Goal: Information Seeking & Learning: Check status

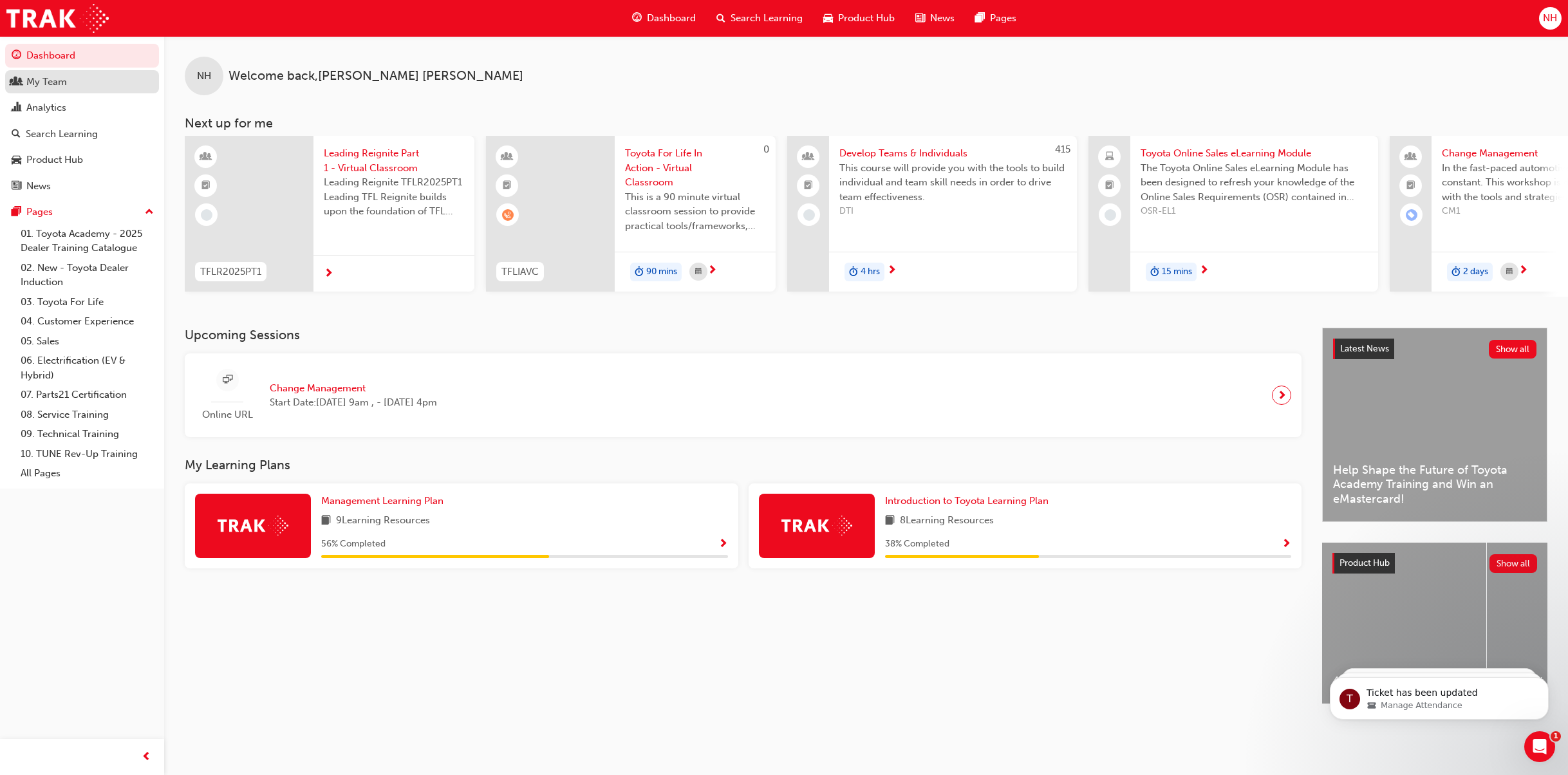
click at [87, 84] on div "My Team" at bounding box center [82, 82] width 141 height 16
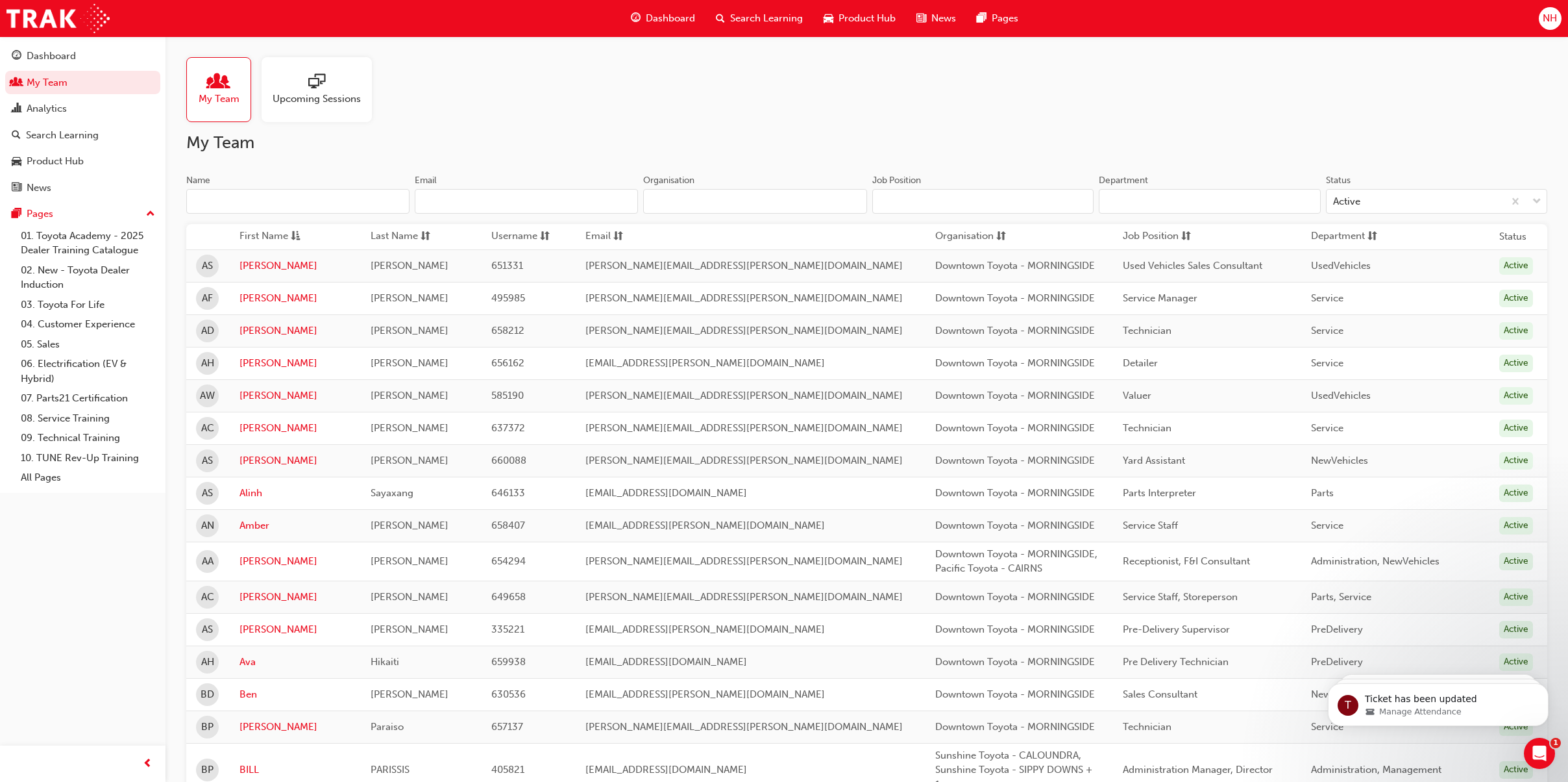
click at [310, 198] on input "Name" at bounding box center [297, 201] width 223 height 25
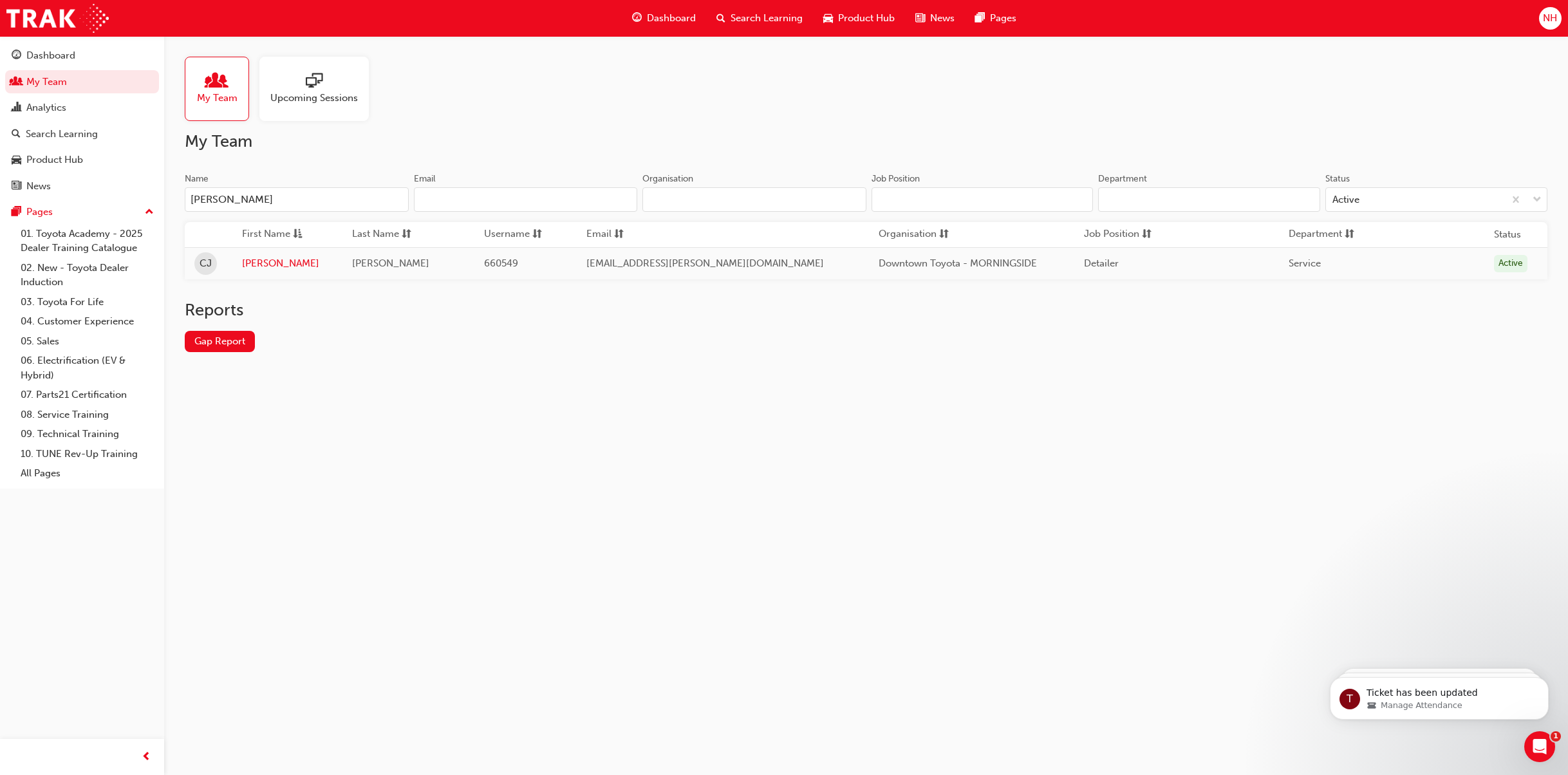
type input "[PERSON_NAME]"
click at [253, 256] on link "[PERSON_NAME]" at bounding box center [288, 263] width 91 height 15
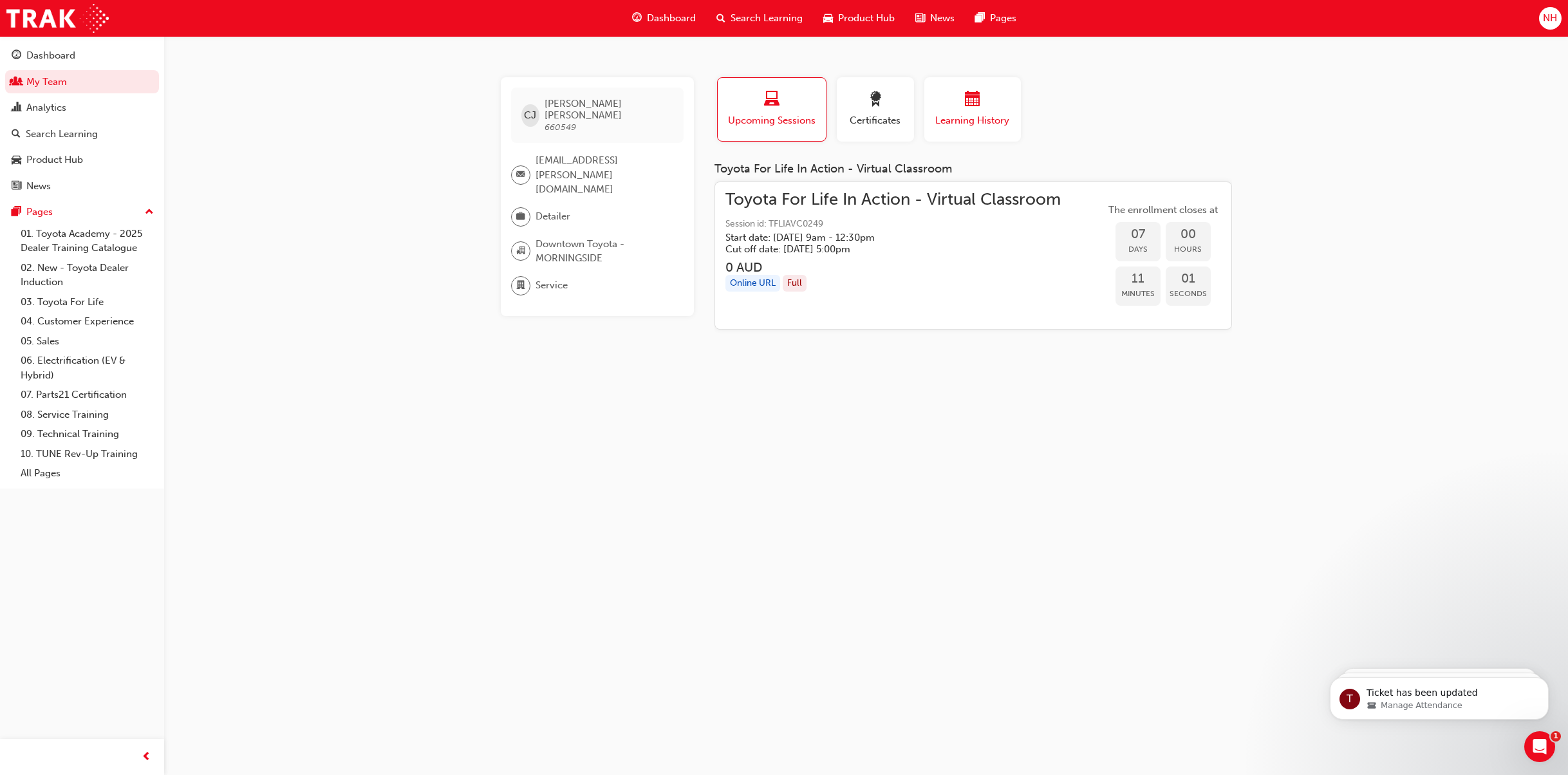
click at [974, 96] on span "calendar-icon" at bounding box center [972, 100] width 15 height 17
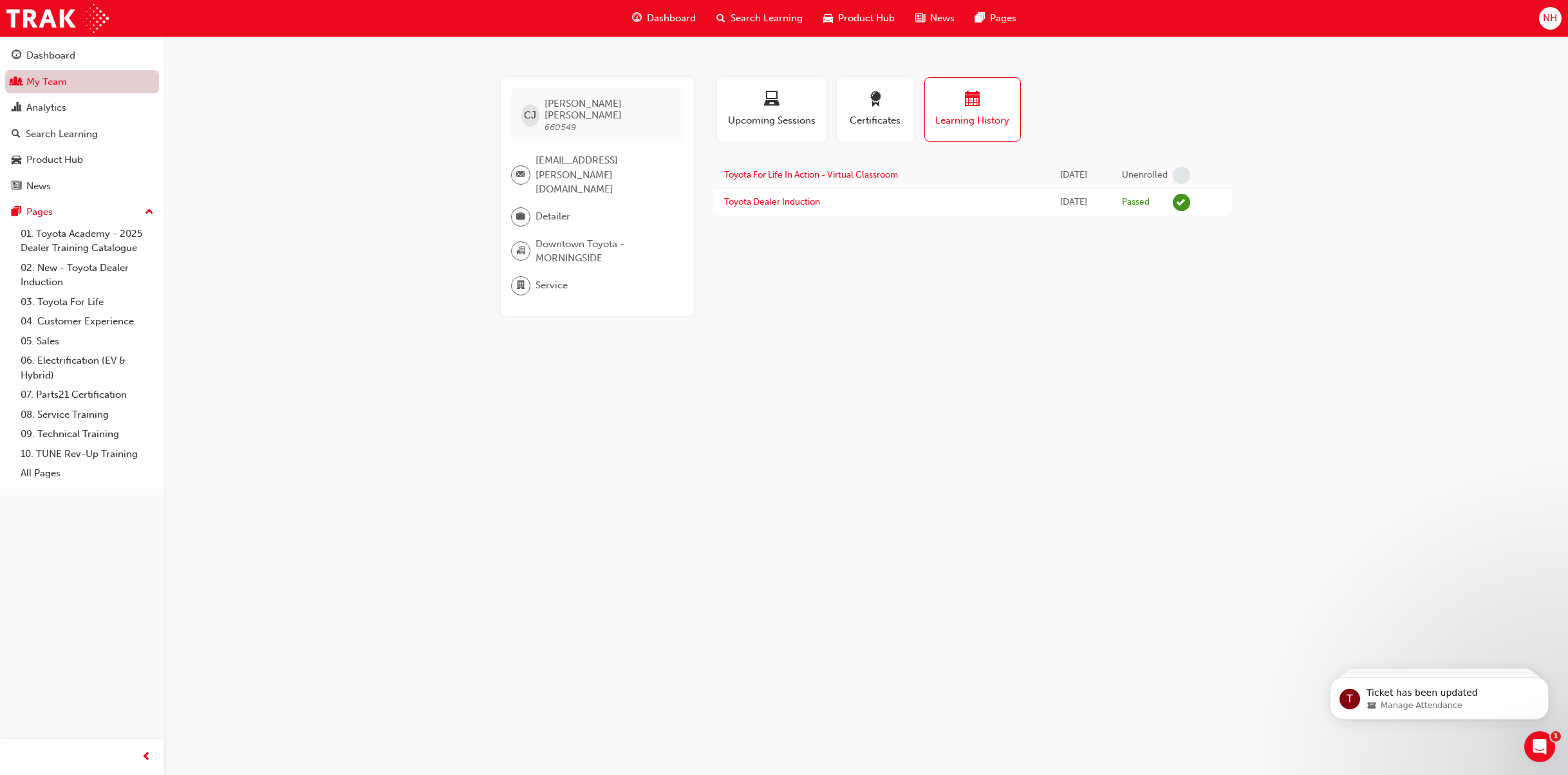
click at [60, 78] on link "My Team" at bounding box center [82, 82] width 154 height 24
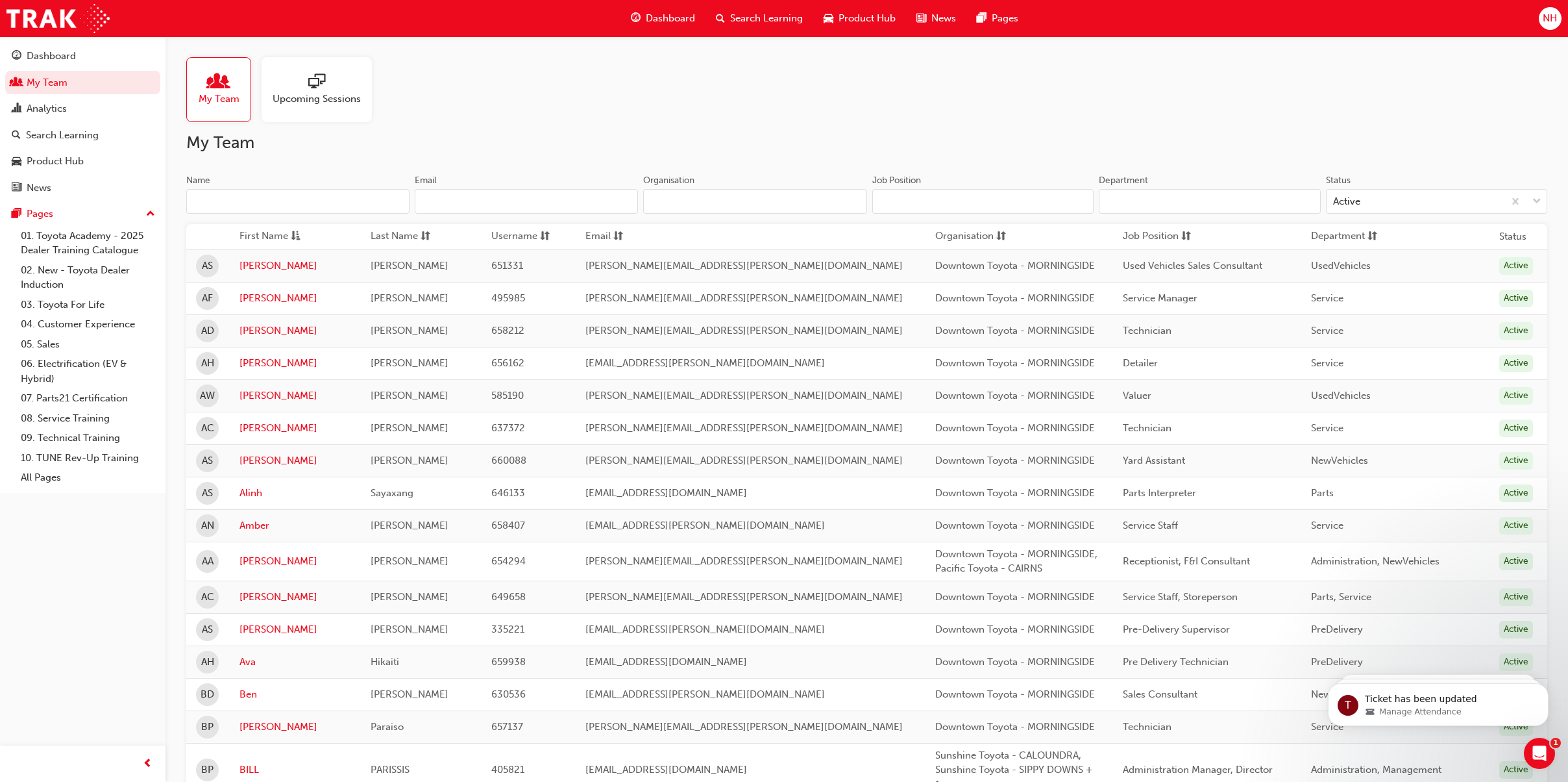
click at [294, 206] on input "Name" at bounding box center [297, 201] width 223 height 25
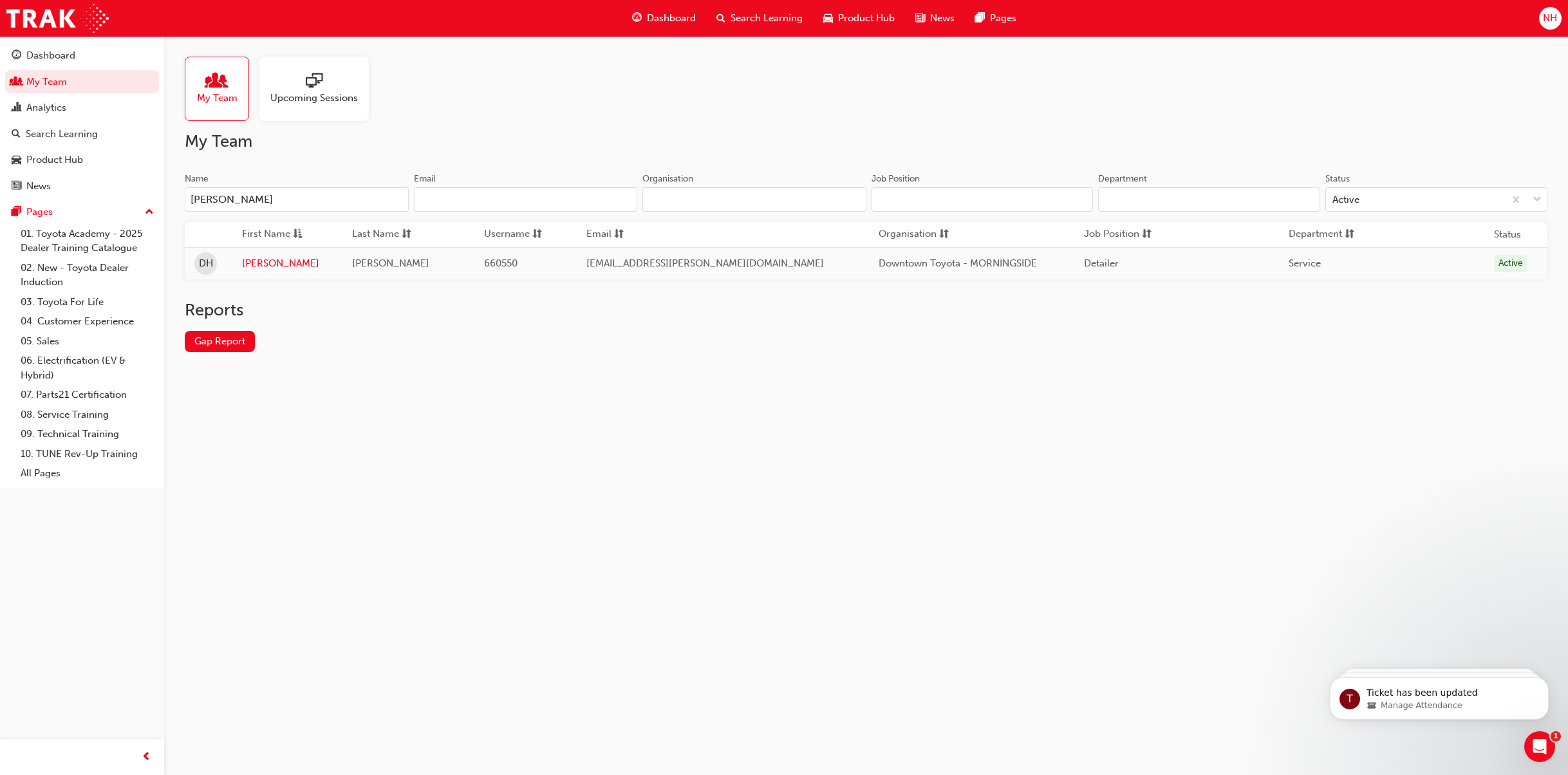
type input "[PERSON_NAME]"
click at [253, 267] on link "[PERSON_NAME]" at bounding box center [288, 263] width 91 height 15
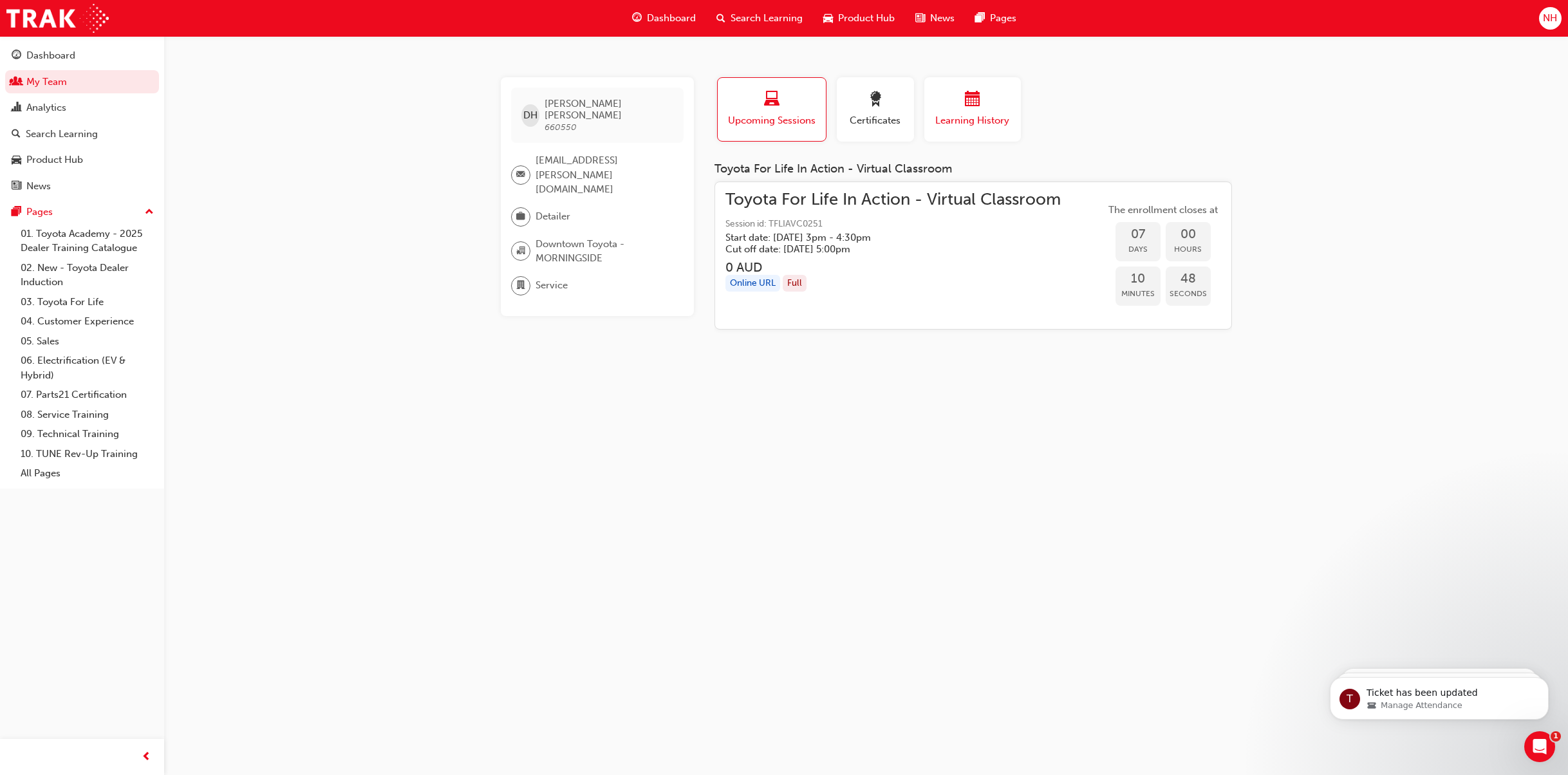
click at [959, 121] on span "Learning History" at bounding box center [972, 120] width 78 height 15
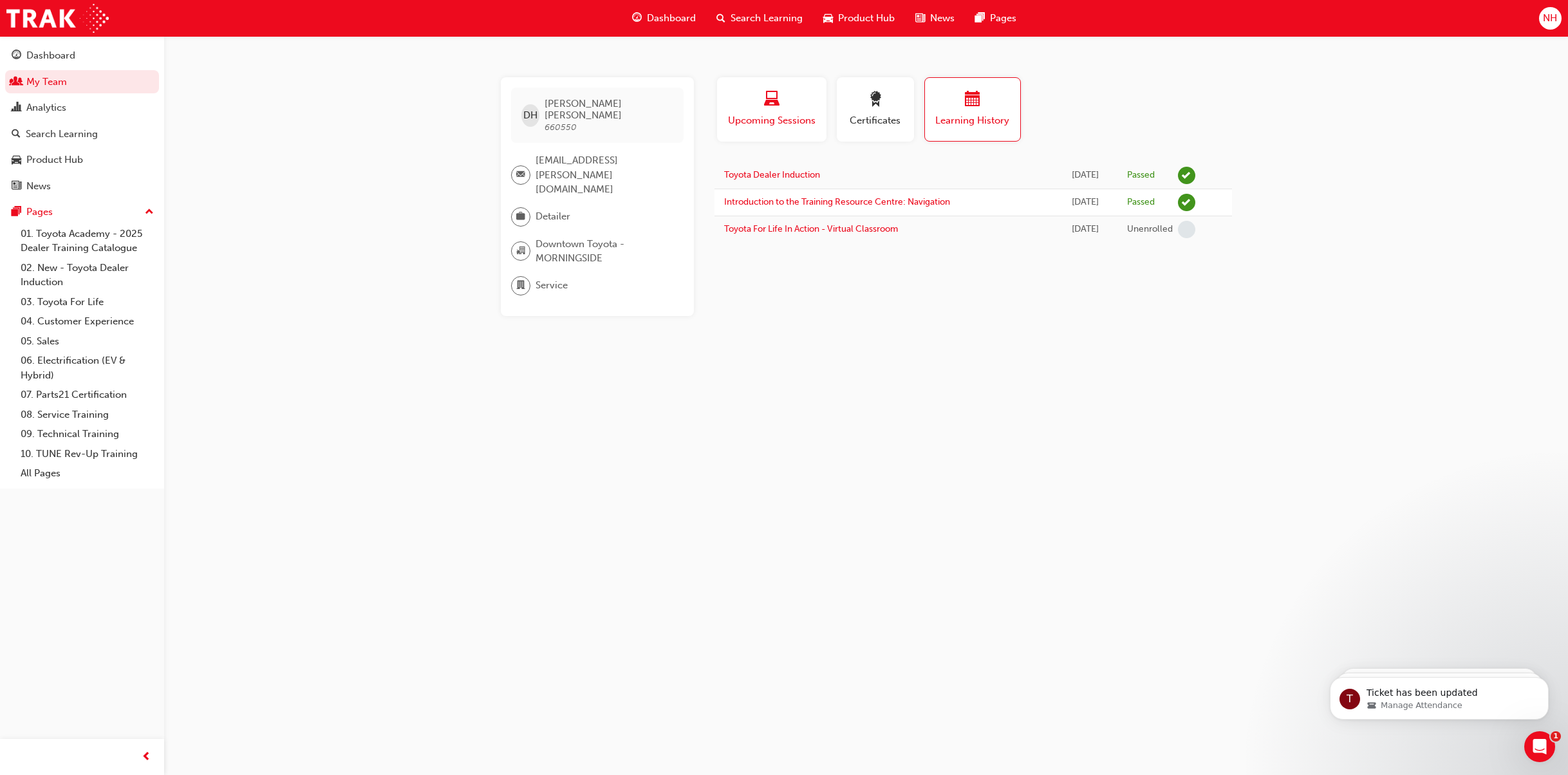
click at [798, 117] on span "Upcoming Sessions" at bounding box center [771, 120] width 90 height 15
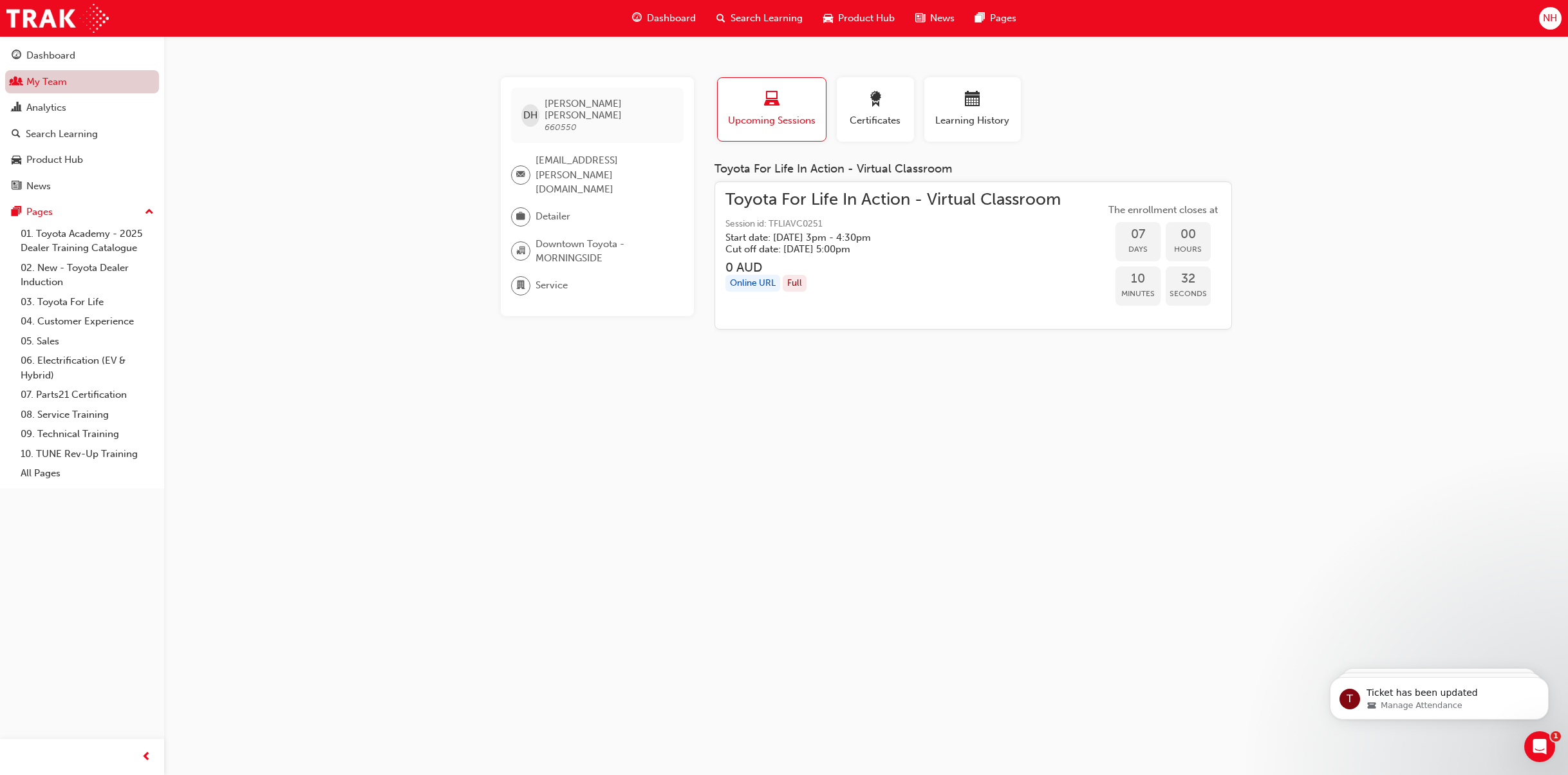
click at [42, 73] on link "My Team" at bounding box center [82, 82] width 154 height 24
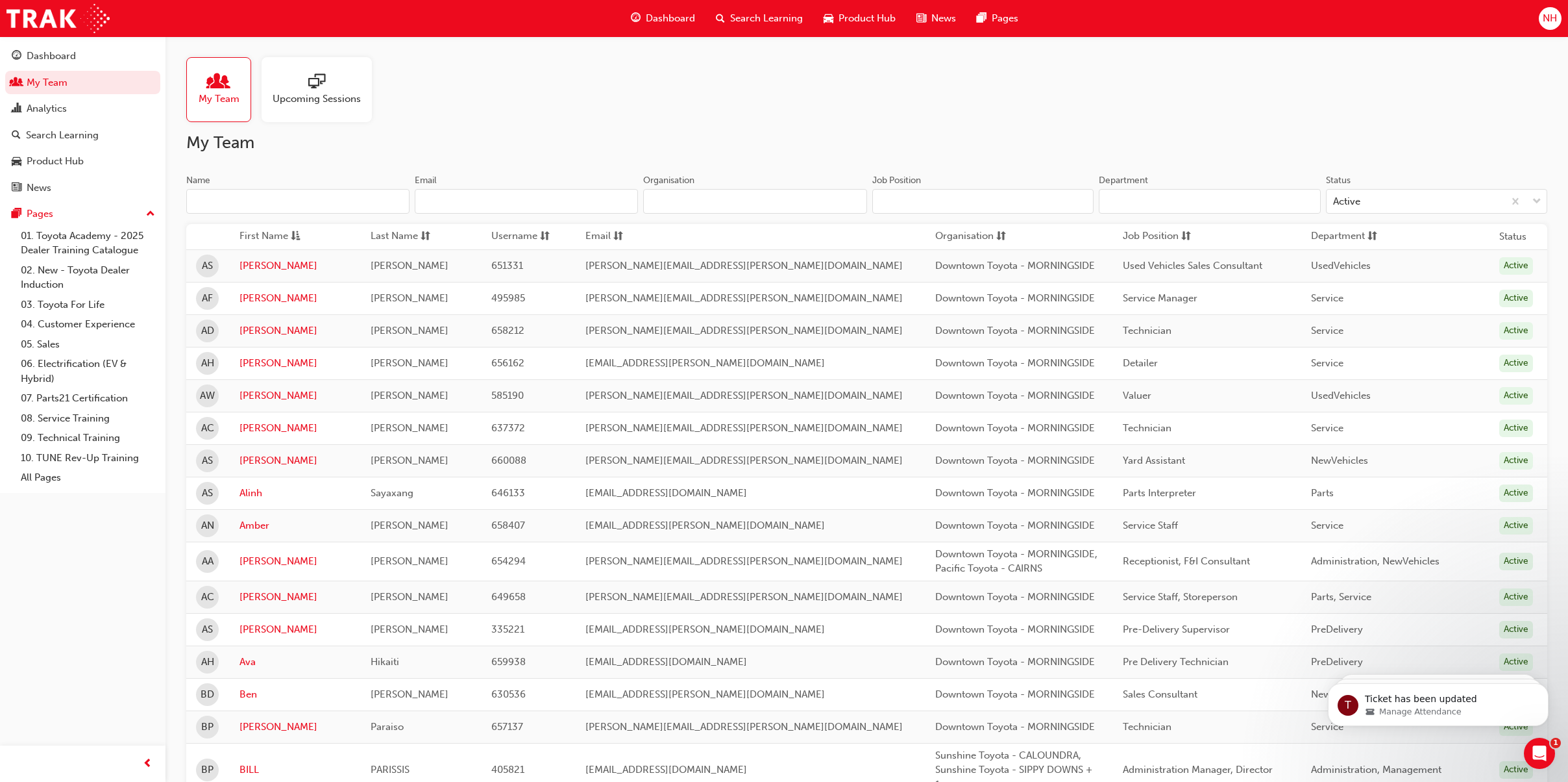
click at [322, 200] on input "Name" at bounding box center [297, 201] width 223 height 25
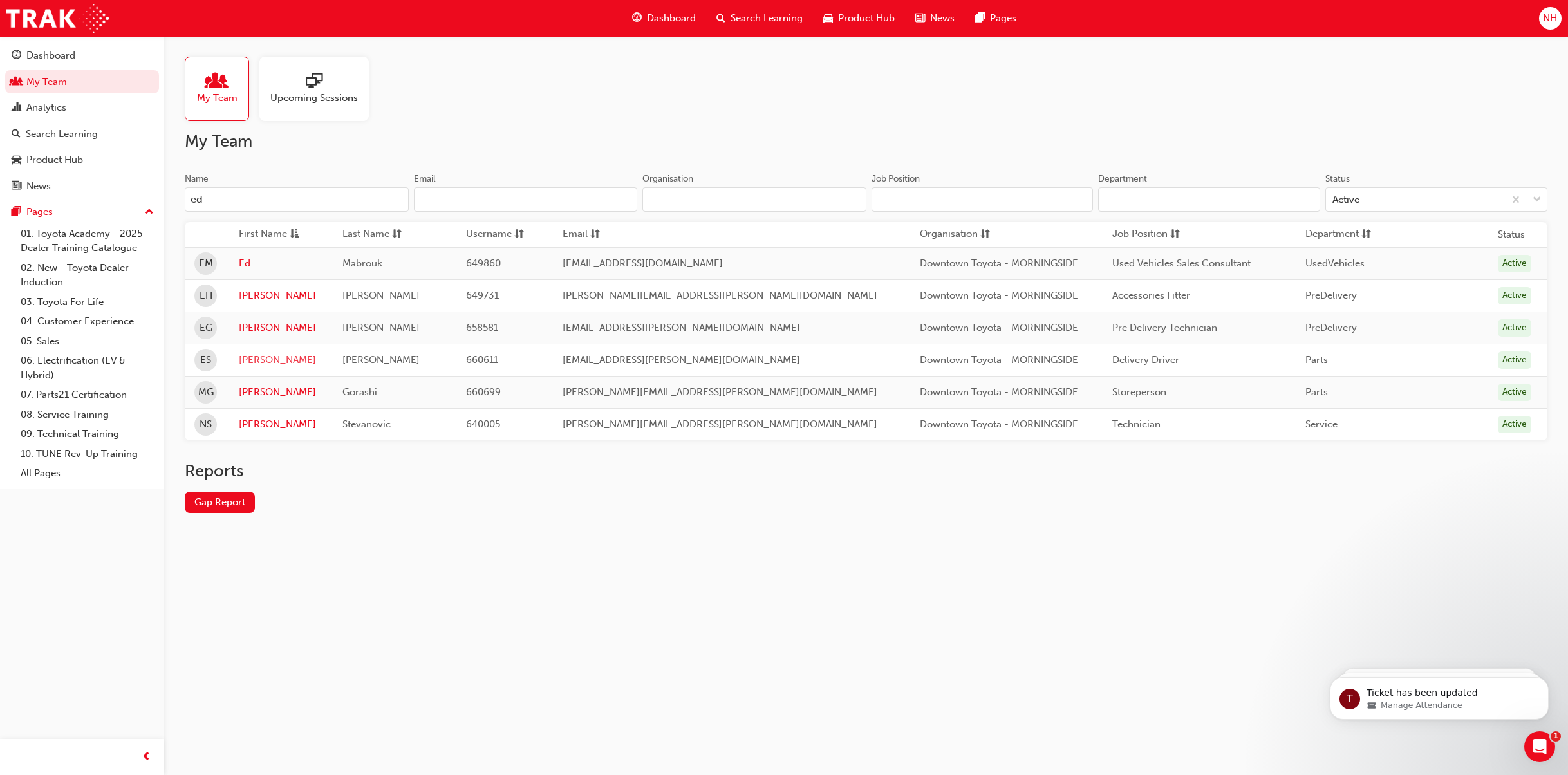
type input "ed"
click at [271, 366] on link "[PERSON_NAME]" at bounding box center [281, 360] width 84 height 15
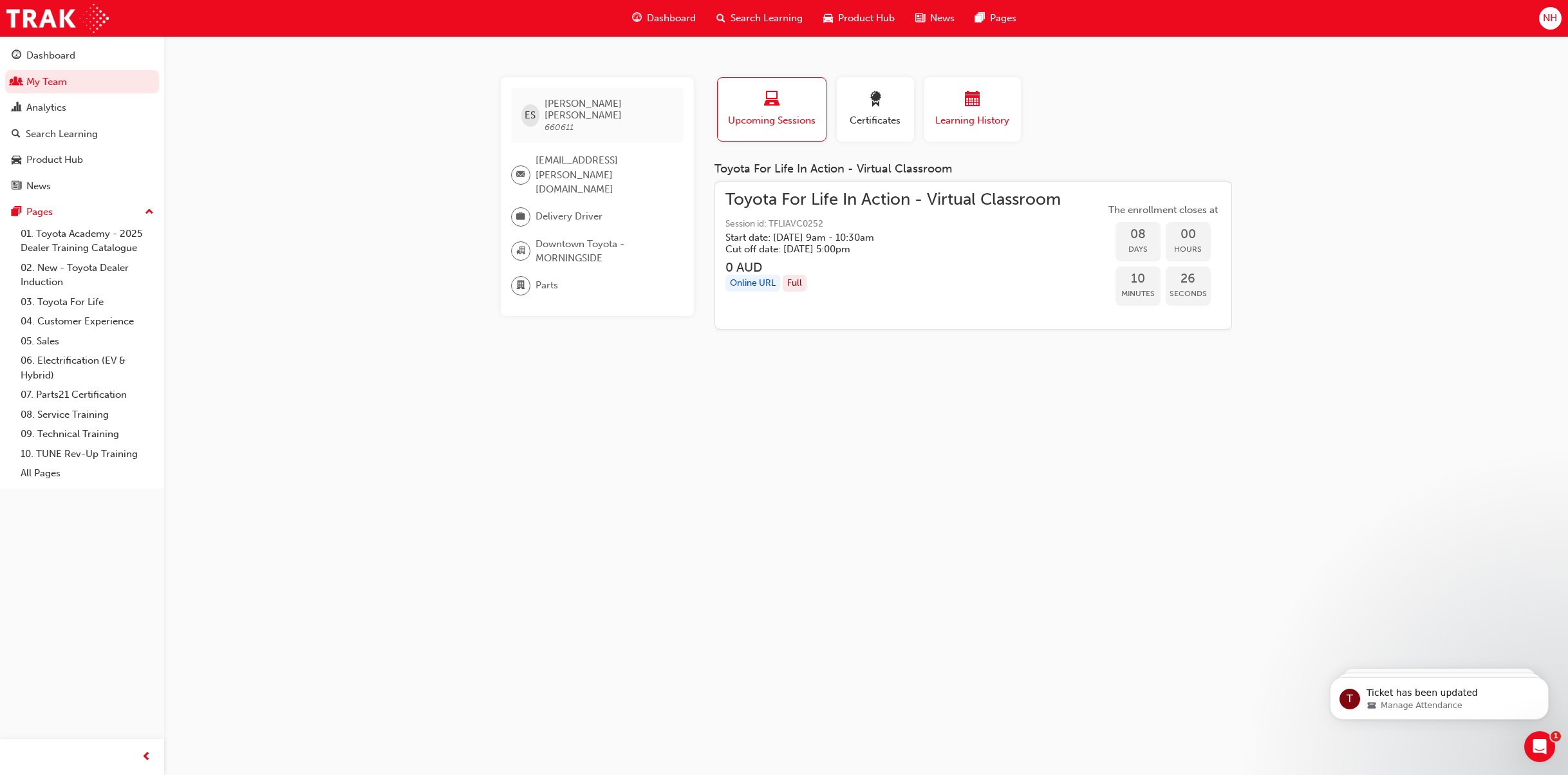
click at [989, 113] on span "Learning History" at bounding box center [972, 120] width 78 height 15
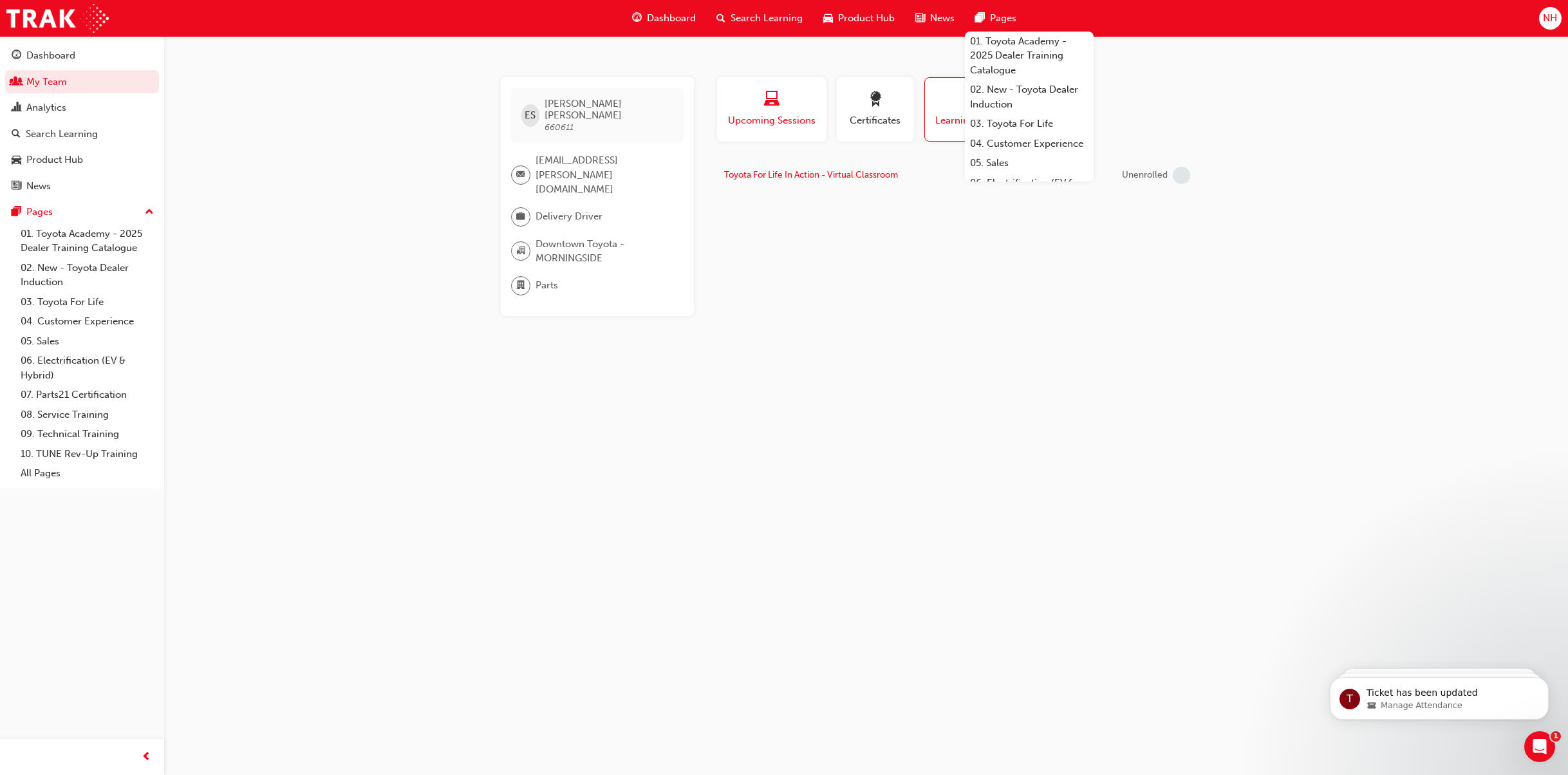
click at [768, 99] on span "laptop-icon" at bounding box center [772, 100] width 15 height 17
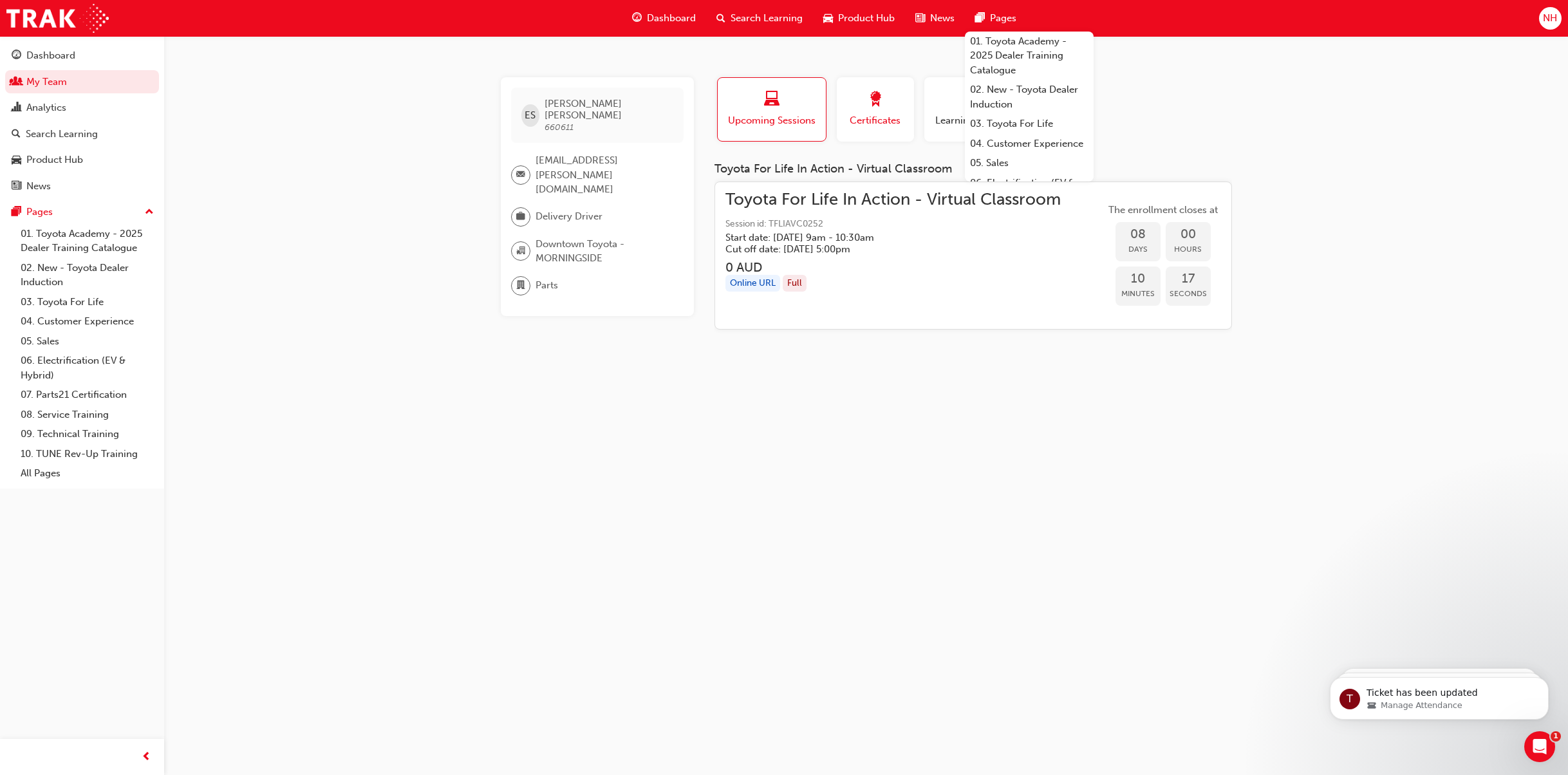
click at [884, 116] on span "Certificates" at bounding box center [875, 120] width 58 height 15
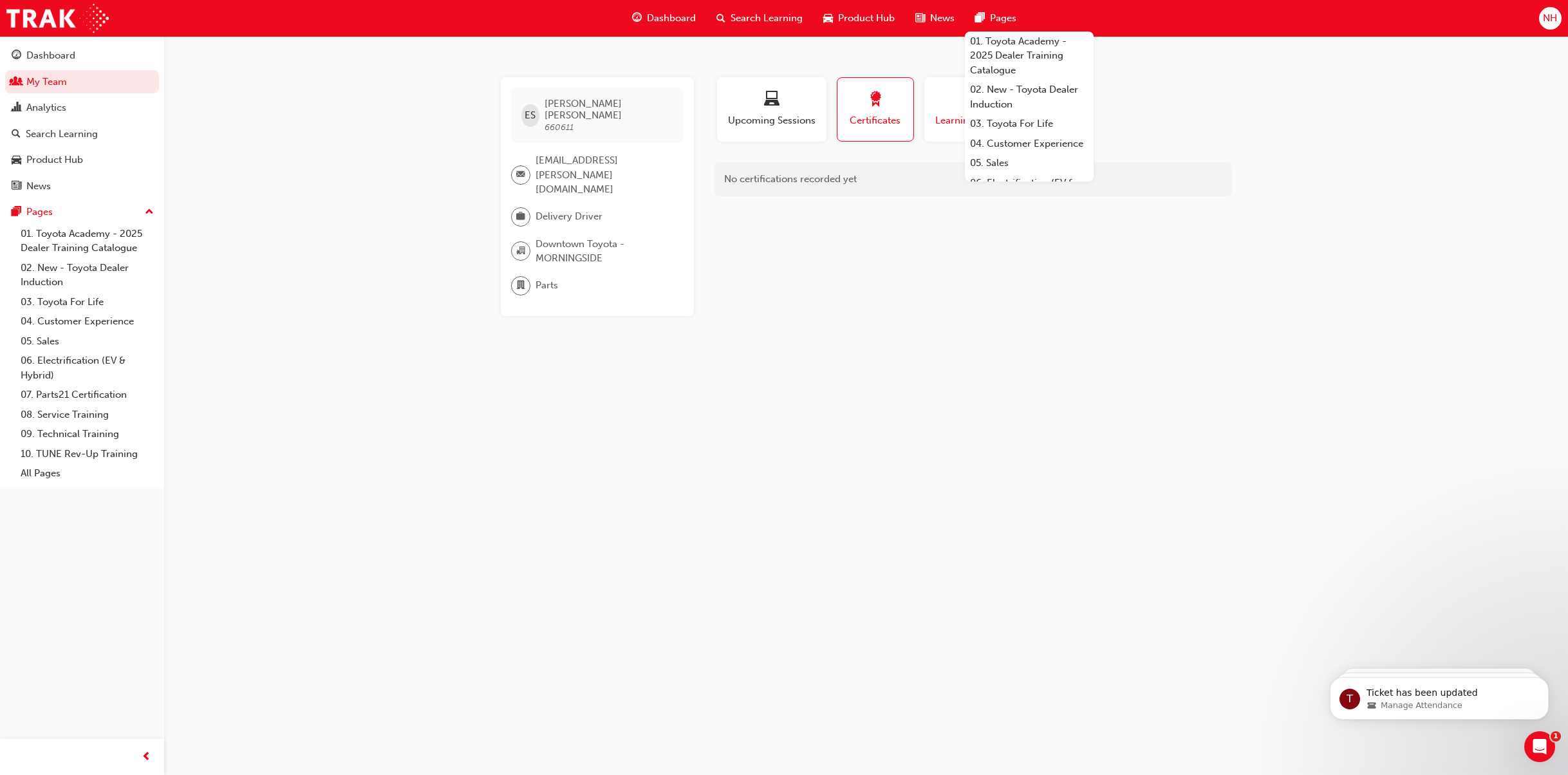
click at [948, 108] on div "button" at bounding box center [972, 101] width 78 height 20
